Goal: Check status: Check status

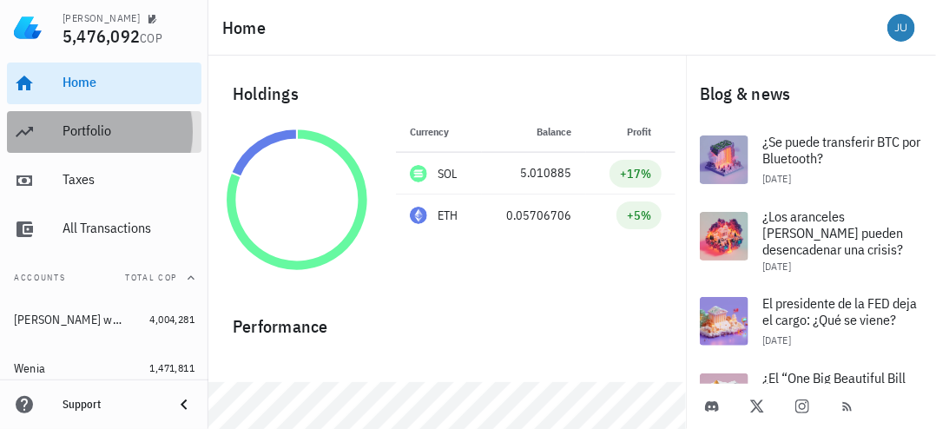
click at [95, 138] on div "Portfolio" at bounding box center [128, 130] width 132 height 16
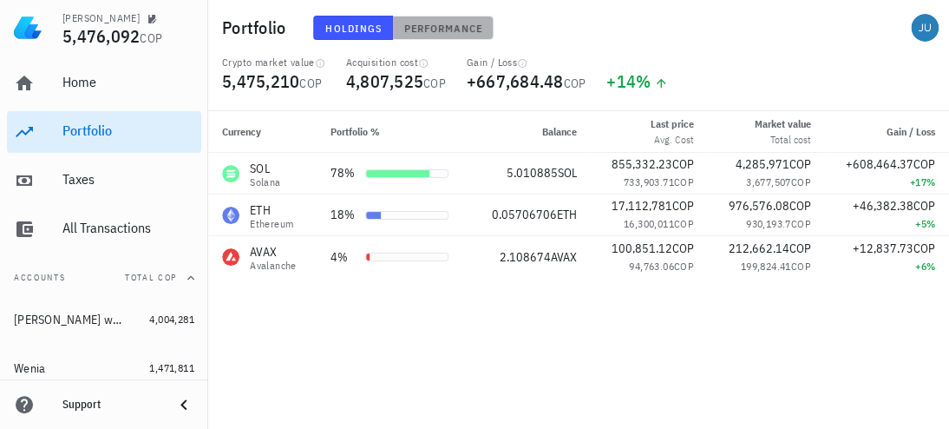
click at [427, 28] on span "Performance" at bounding box center [443, 28] width 79 height 13
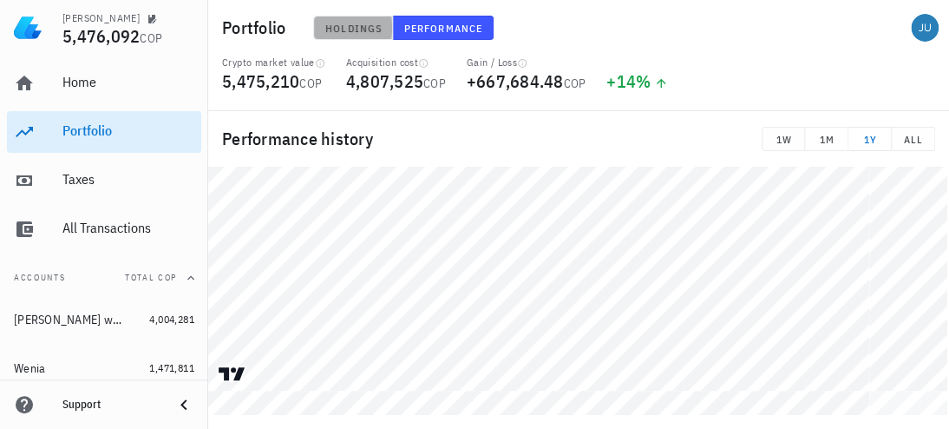
click at [354, 23] on span "Holdings" at bounding box center [353, 28] width 57 height 13
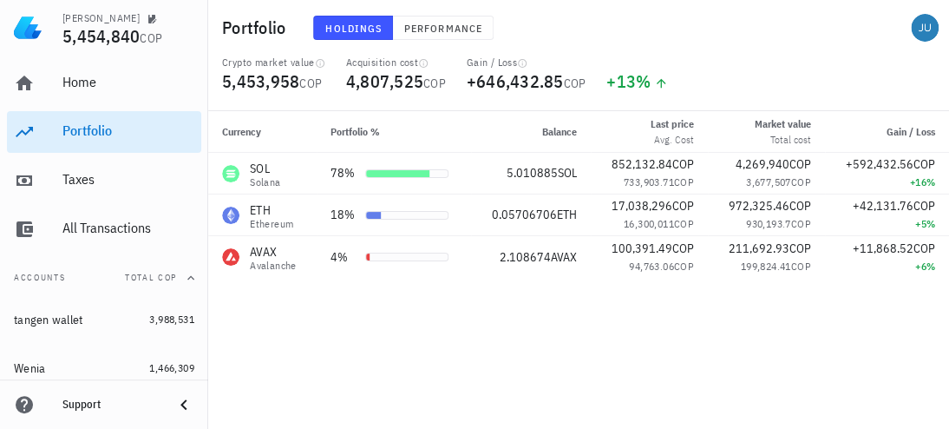
click at [679, 86] on div "+13 %" at bounding box center [637, 92] width 82 height 38
drag, startPoint x: 565, startPoint y: 81, endPoint x: 482, endPoint y: 86, distance: 83.5
click at [482, 86] on span "+646,432.85 COP" at bounding box center [527, 80] width 120 height 23
click at [635, 84] on div "+13 %" at bounding box center [638, 81] width 62 height 17
